Goal: Task Accomplishment & Management: Manage account settings

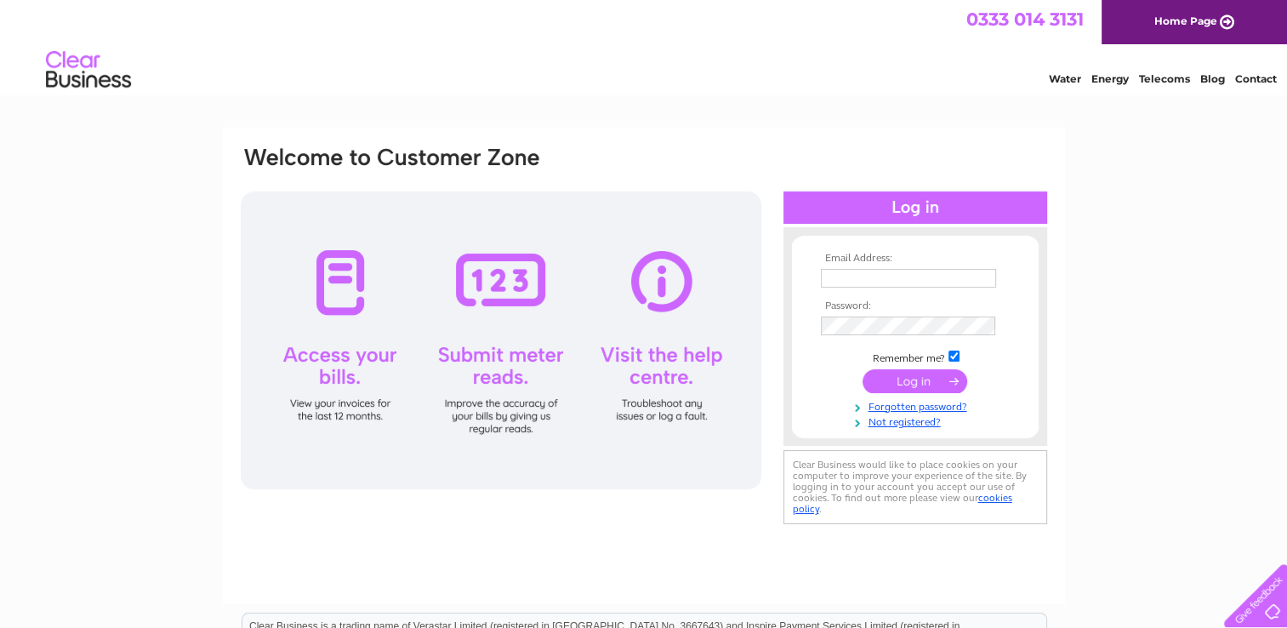
type input "[EMAIL_ADDRESS][DOMAIN_NAME]"
click at [905, 381] on input "submit" at bounding box center [915, 381] width 105 height 24
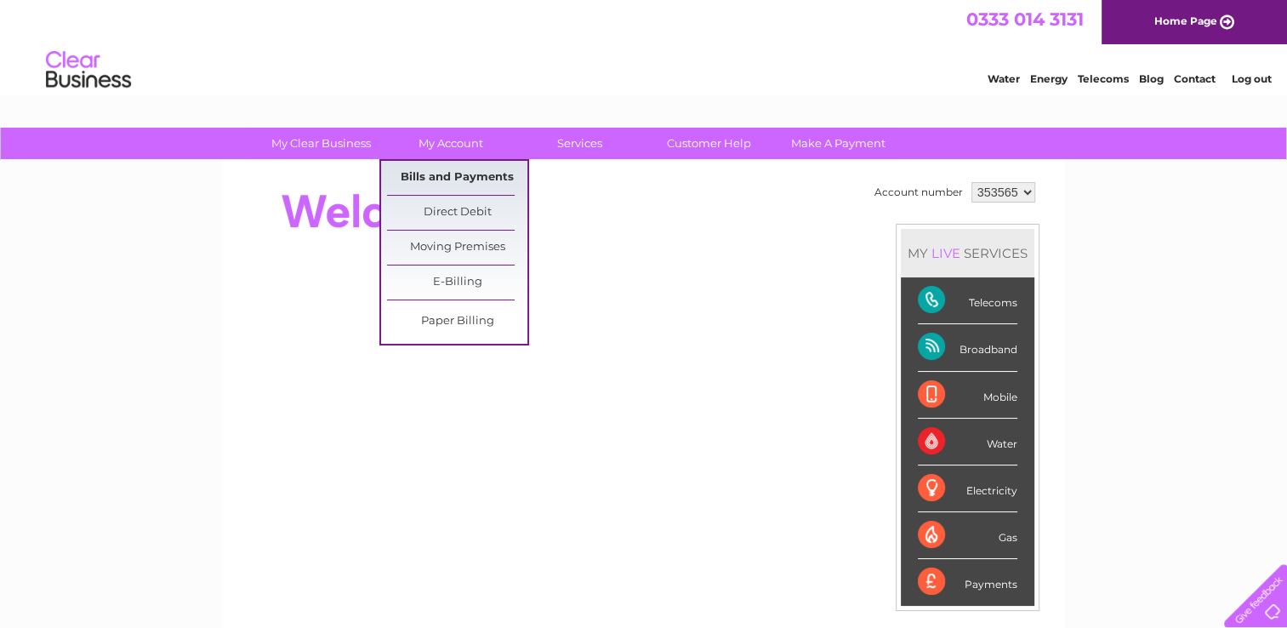
click at [463, 179] on link "Bills and Payments" at bounding box center [457, 178] width 140 height 34
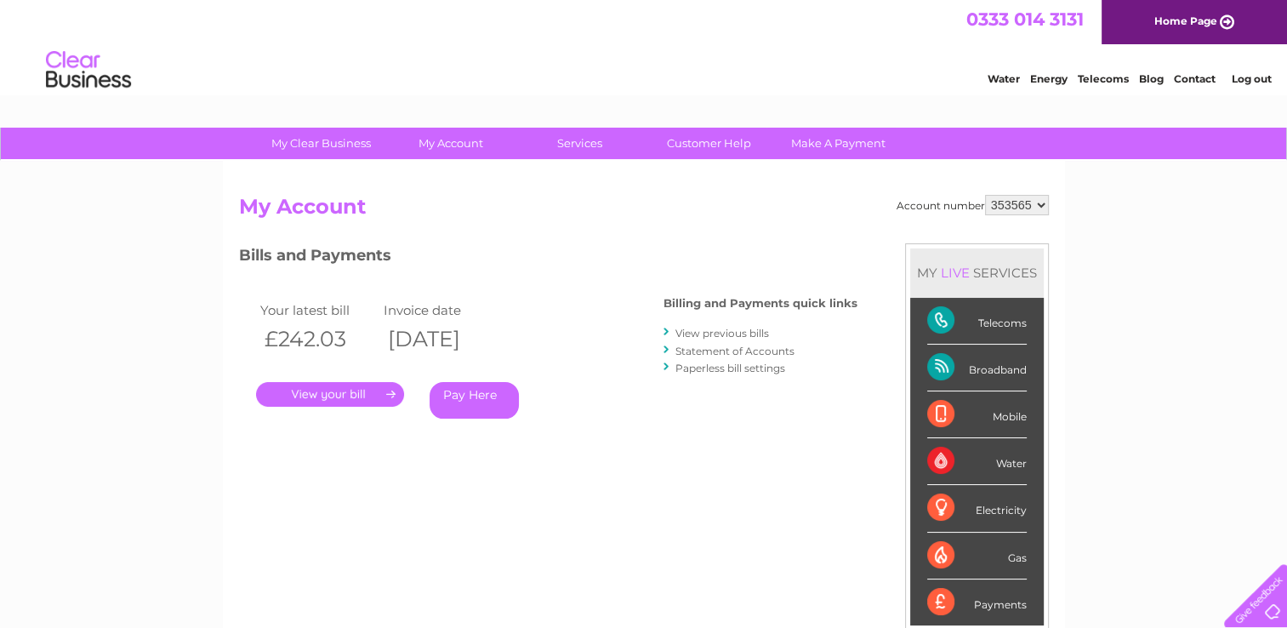
click at [371, 392] on link "." at bounding box center [330, 394] width 148 height 25
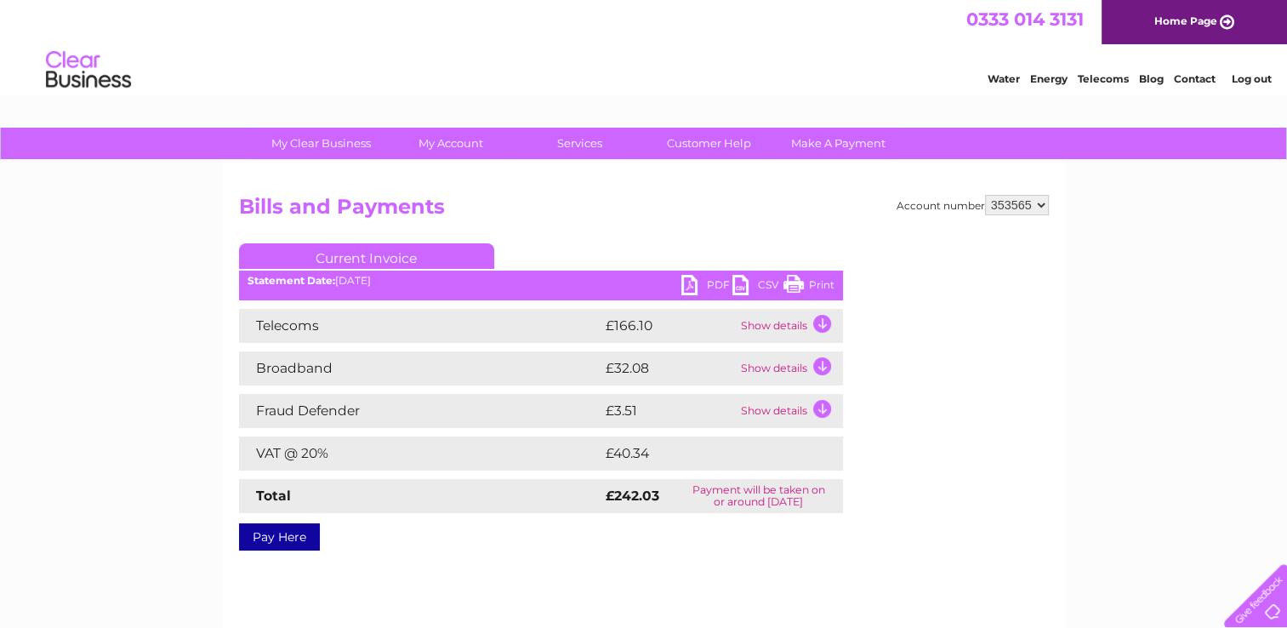
click at [697, 283] on link "PDF" at bounding box center [706, 287] width 51 height 25
